Goal: Information Seeking & Learning: Learn about a topic

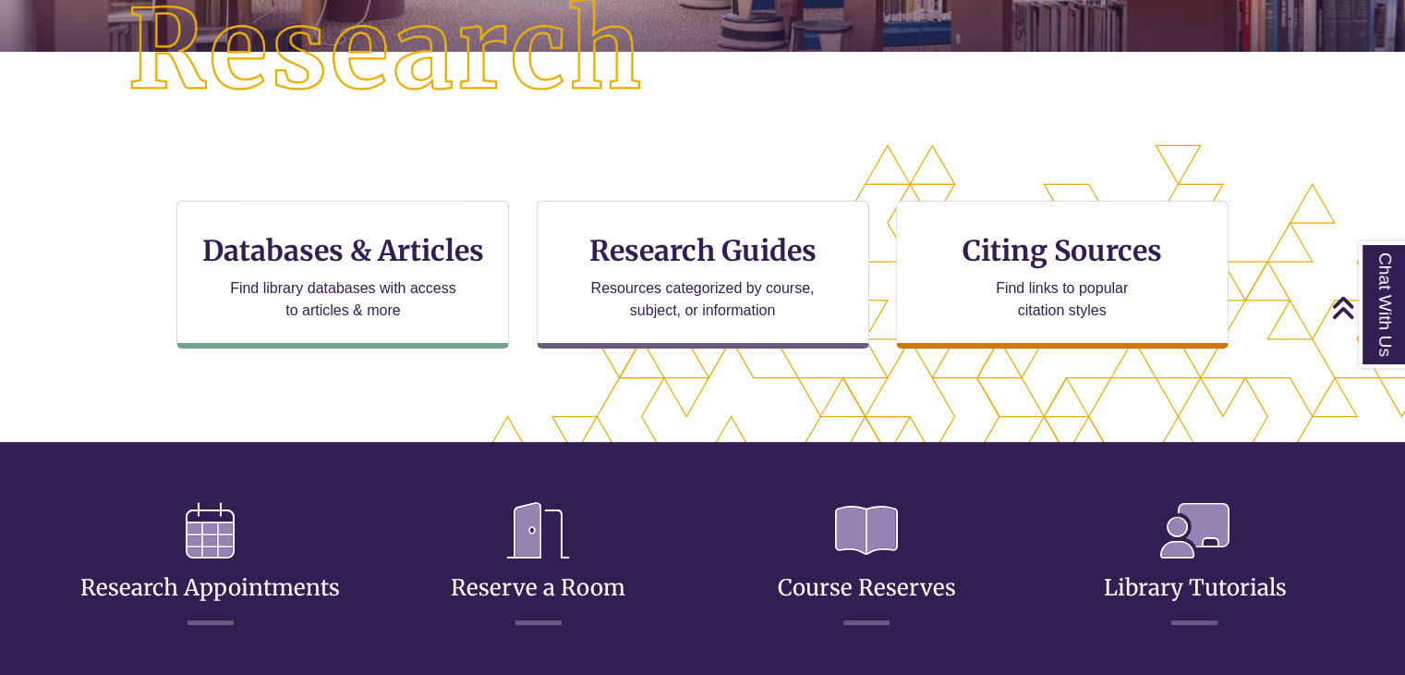
scroll to position [470, 1247]
click at [879, 240] on div "CTA Buttons Databases & Articles Find library databases with access to articles…" at bounding box center [702, 289] width 1123 height 177
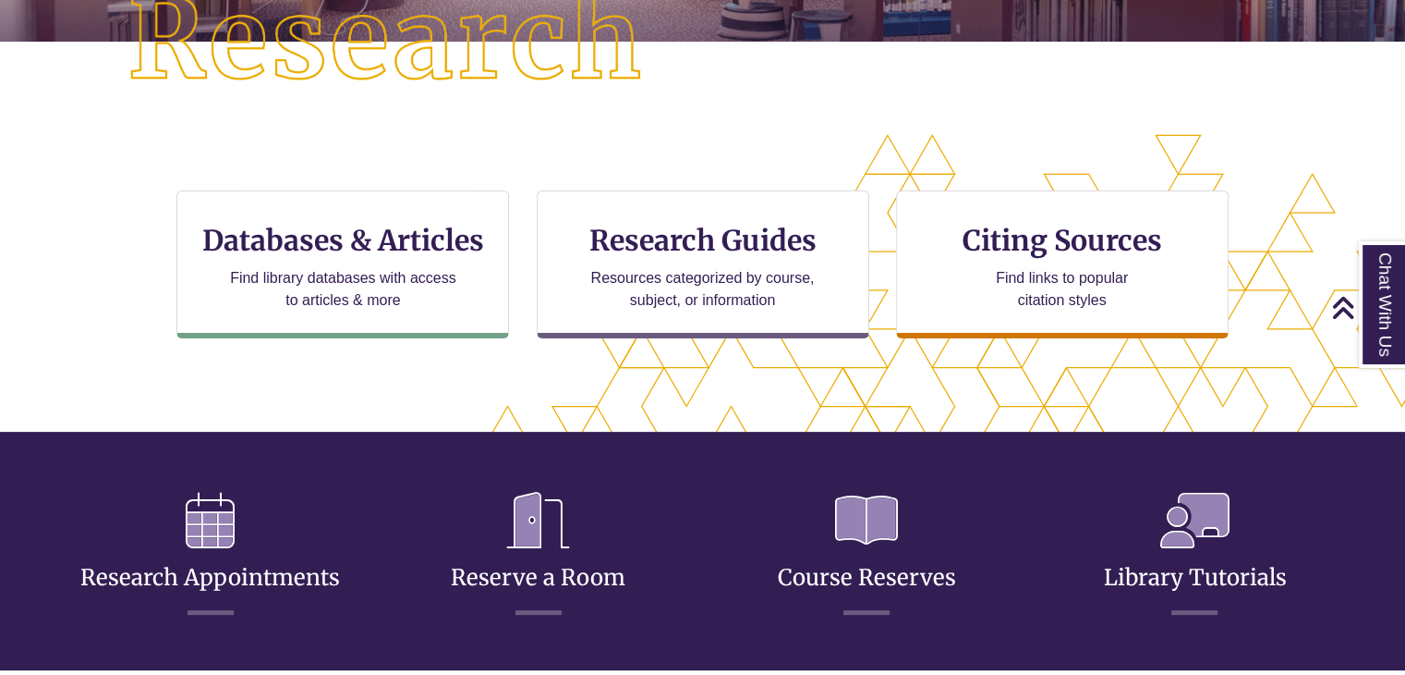
scroll to position [492, 0]
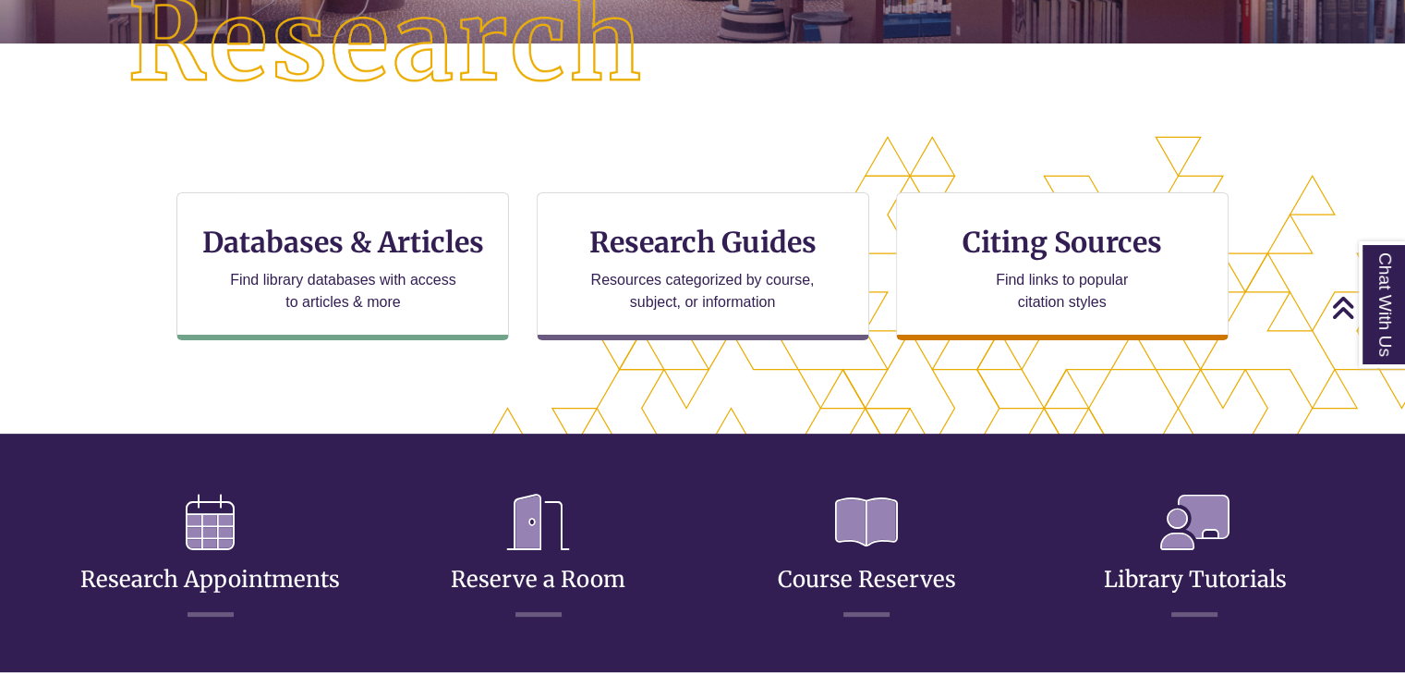
click at [878, 226] on div "CTA Buttons Databases & Articles Find library databases with access to articles…" at bounding box center [702, 280] width 1123 height 177
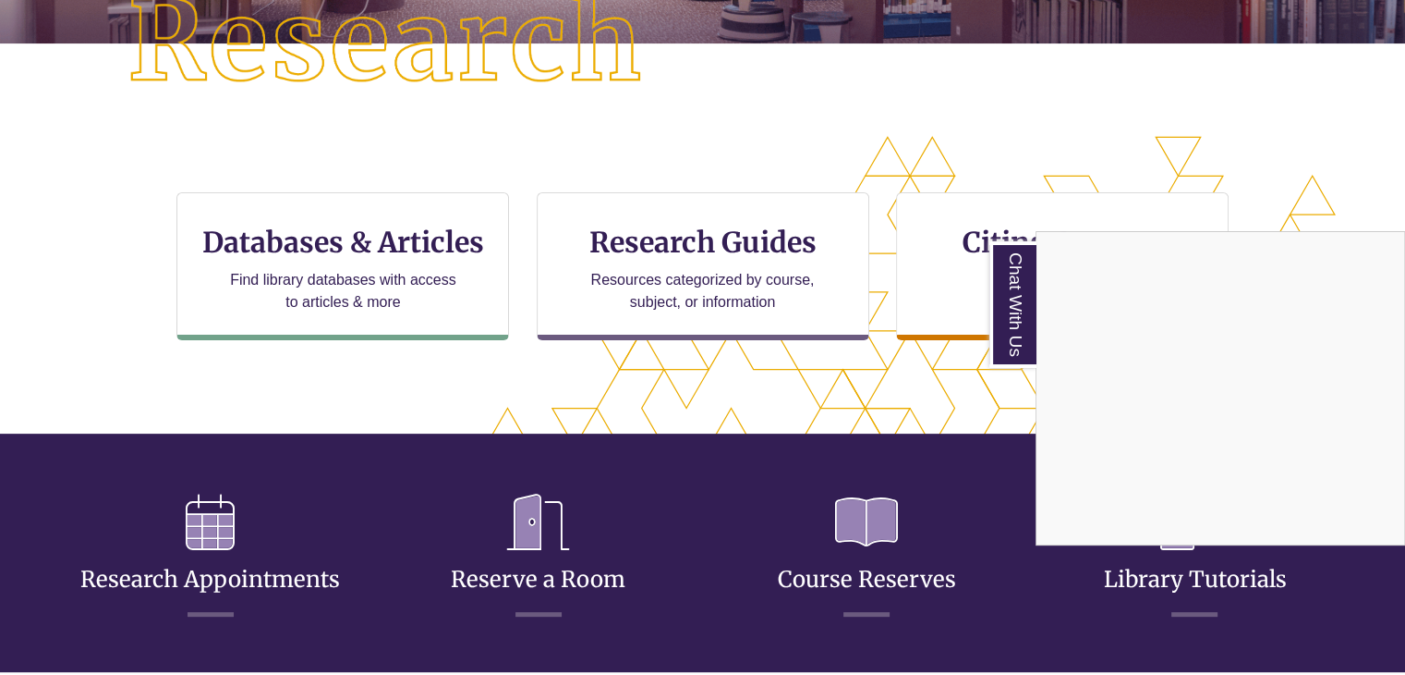
click at [651, 277] on div "Chat With Us" at bounding box center [702, 337] width 1405 height 675
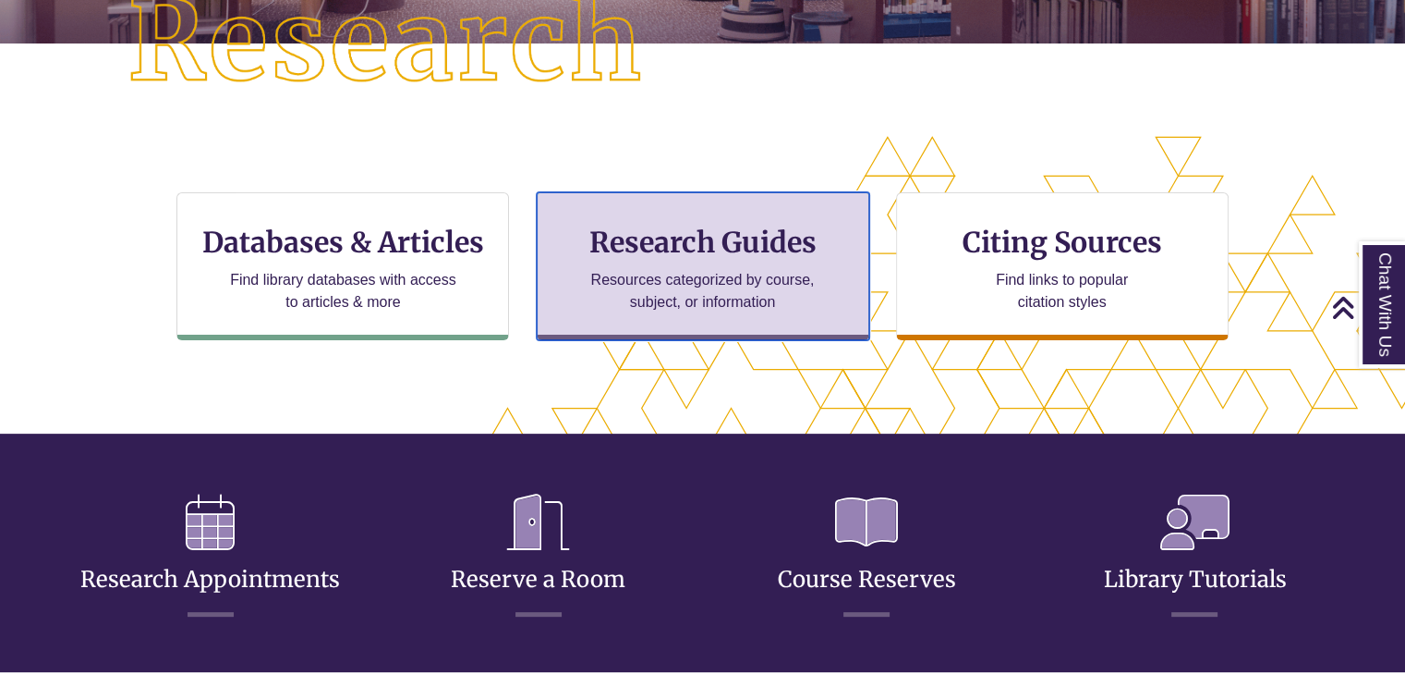
click at [693, 208] on div "Research Guides Resources categorized by course, subject, or information" at bounding box center [703, 266] width 333 height 148
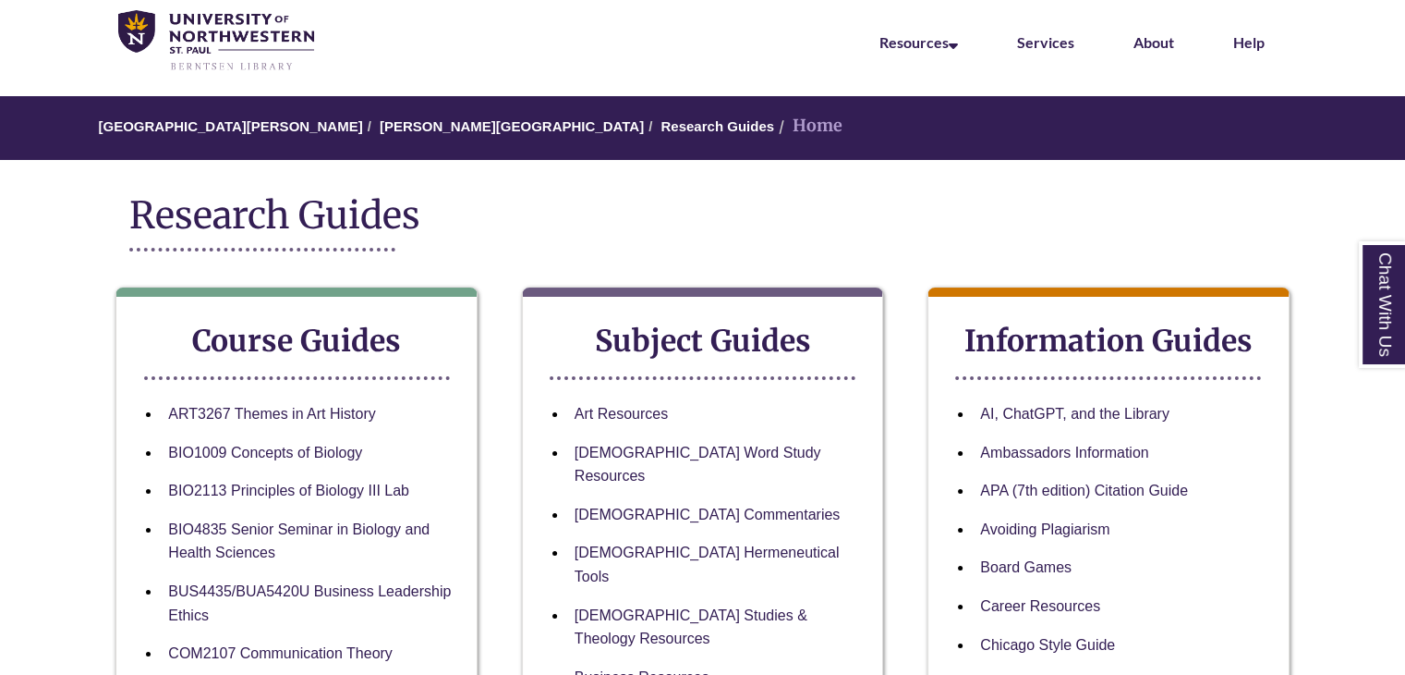
scroll to position [70, 0]
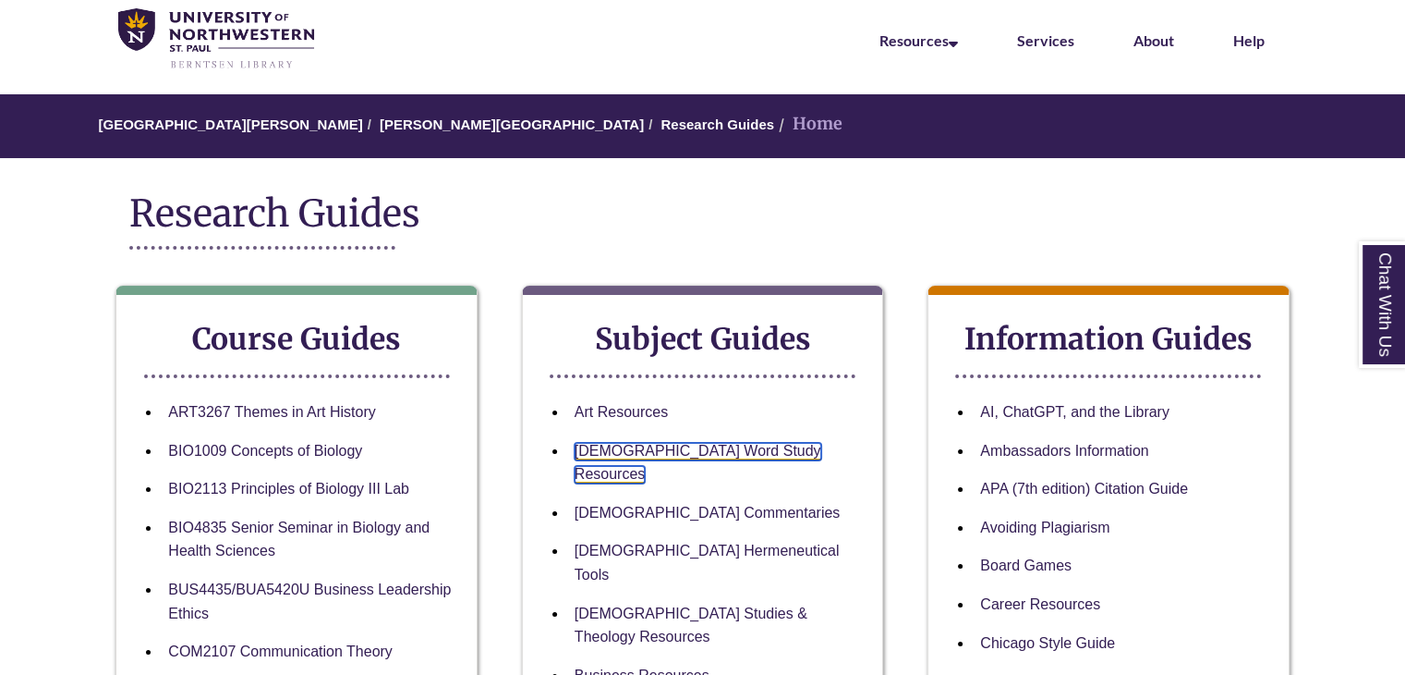
click at [625, 449] on link "[DEMOGRAPHIC_DATA] Word Study Resources" at bounding box center [698, 464] width 247 height 42
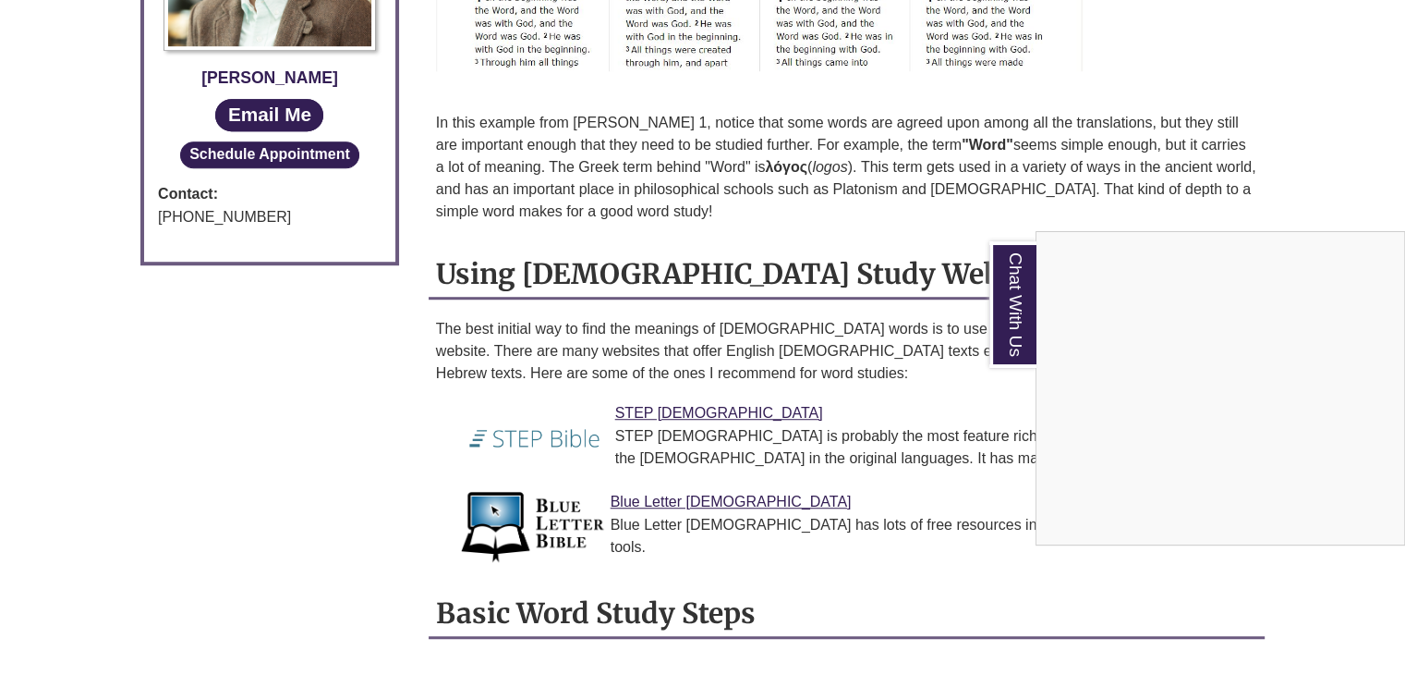
scroll to position [1197, 0]
drag, startPoint x: 438, startPoint y: 229, endPoint x: 655, endPoint y: 236, distance: 217.2
click at [655, 236] on div "Chat With Us" at bounding box center [702, 337] width 1405 height 675
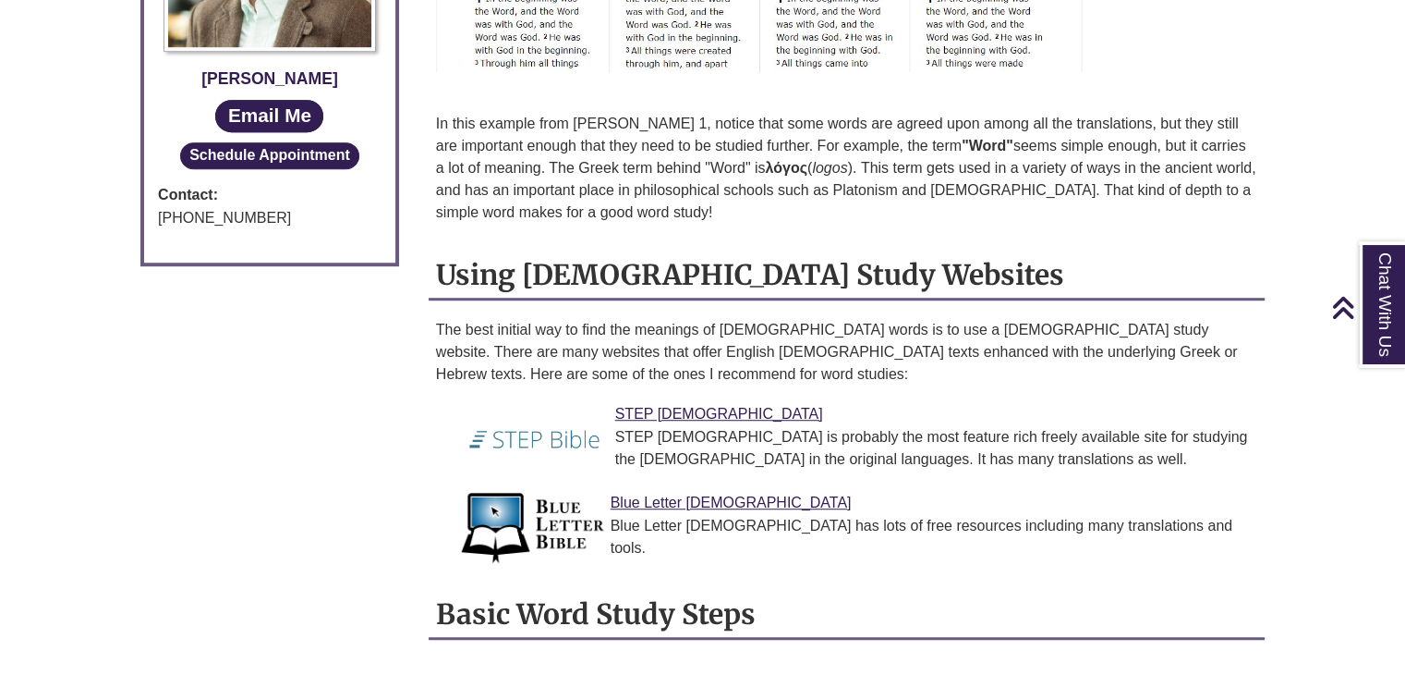
click at [822, 251] on h2 "Using [DEMOGRAPHIC_DATA] Study Websites" at bounding box center [847, 275] width 836 height 49
click at [642, 494] on link "Blue Letter [DEMOGRAPHIC_DATA]" at bounding box center [731, 502] width 241 height 16
click at [630, 402] on div "STEP [DEMOGRAPHIC_DATA] STEP [DEMOGRAPHIC_DATA] is probably the most feature ri…" at bounding box center [861, 436] width 777 height 68
click at [636, 406] on link "STEP [DEMOGRAPHIC_DATA]" at bounding box center [719, 414] width 208 height 16
